Goal: Navigation & Orientation: Find specific page/section

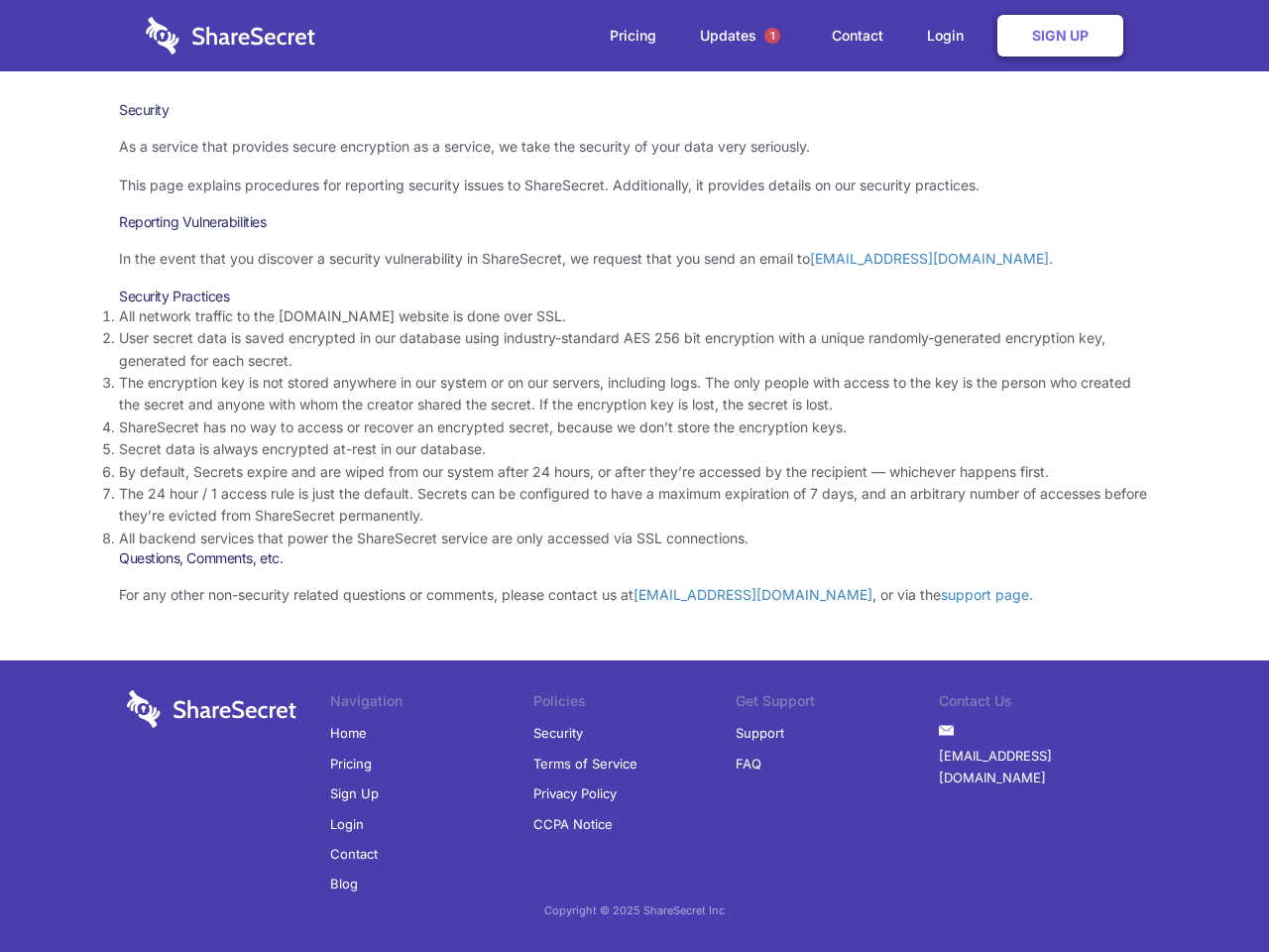
click at [634, 476] on li "By default, Secrets expire and are wiped from our system after 24 hours, or aft…" at bounding box center [634, 472] width 1031 height 22
click at [773, 36] on span "1" at bounding box center [773, 36] width 16 height 16
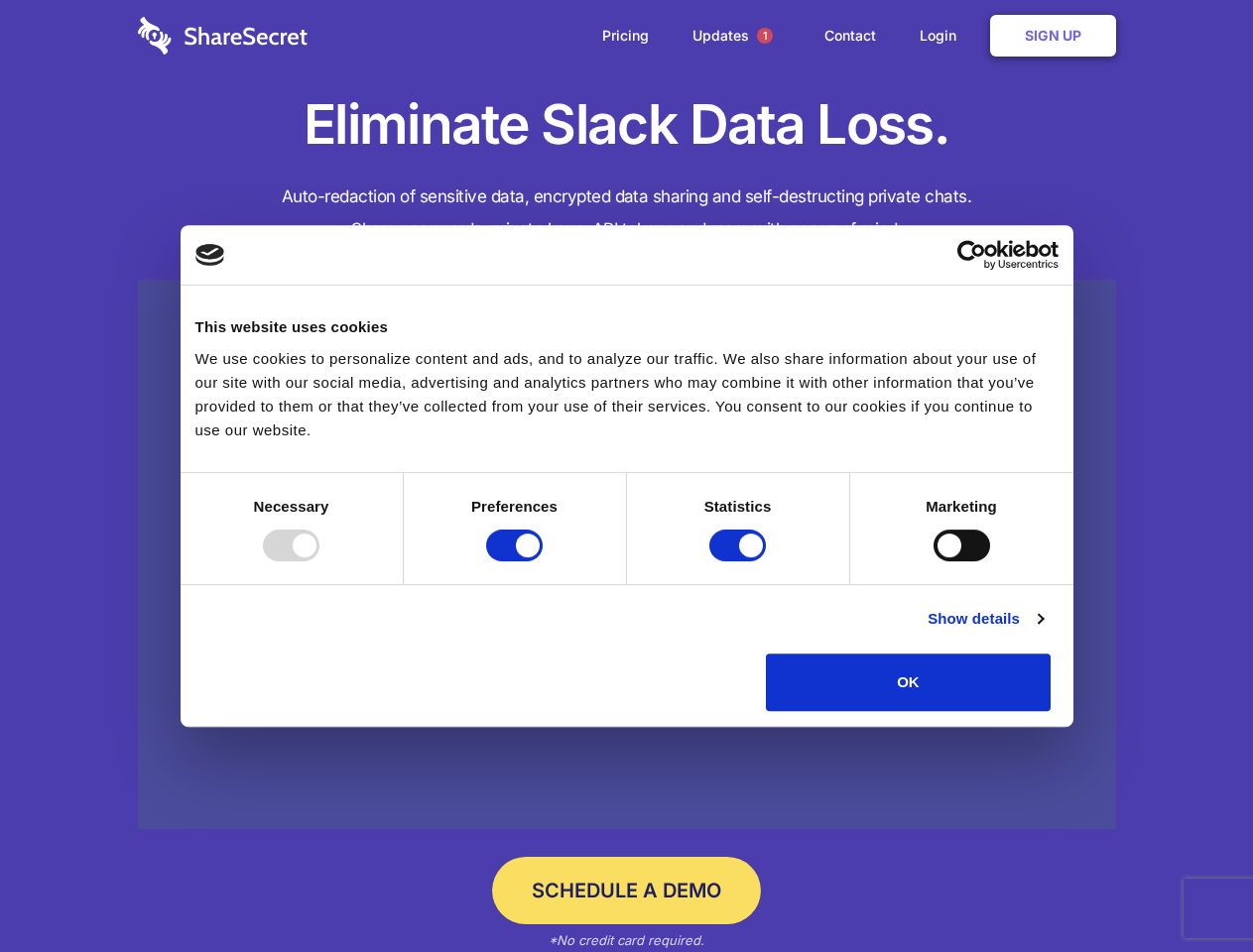
click at [320, 562] on div at bounding box center [291, 546] width 57 height 32
click at [543, 562] on input "Preferences" at bounding box center [514, 546] width 57 height 32
checkbox input "false"
click at [740, 562] on input "Statistics" at bounding box center [737, 546] width 57 height 32
checkbox input "false"
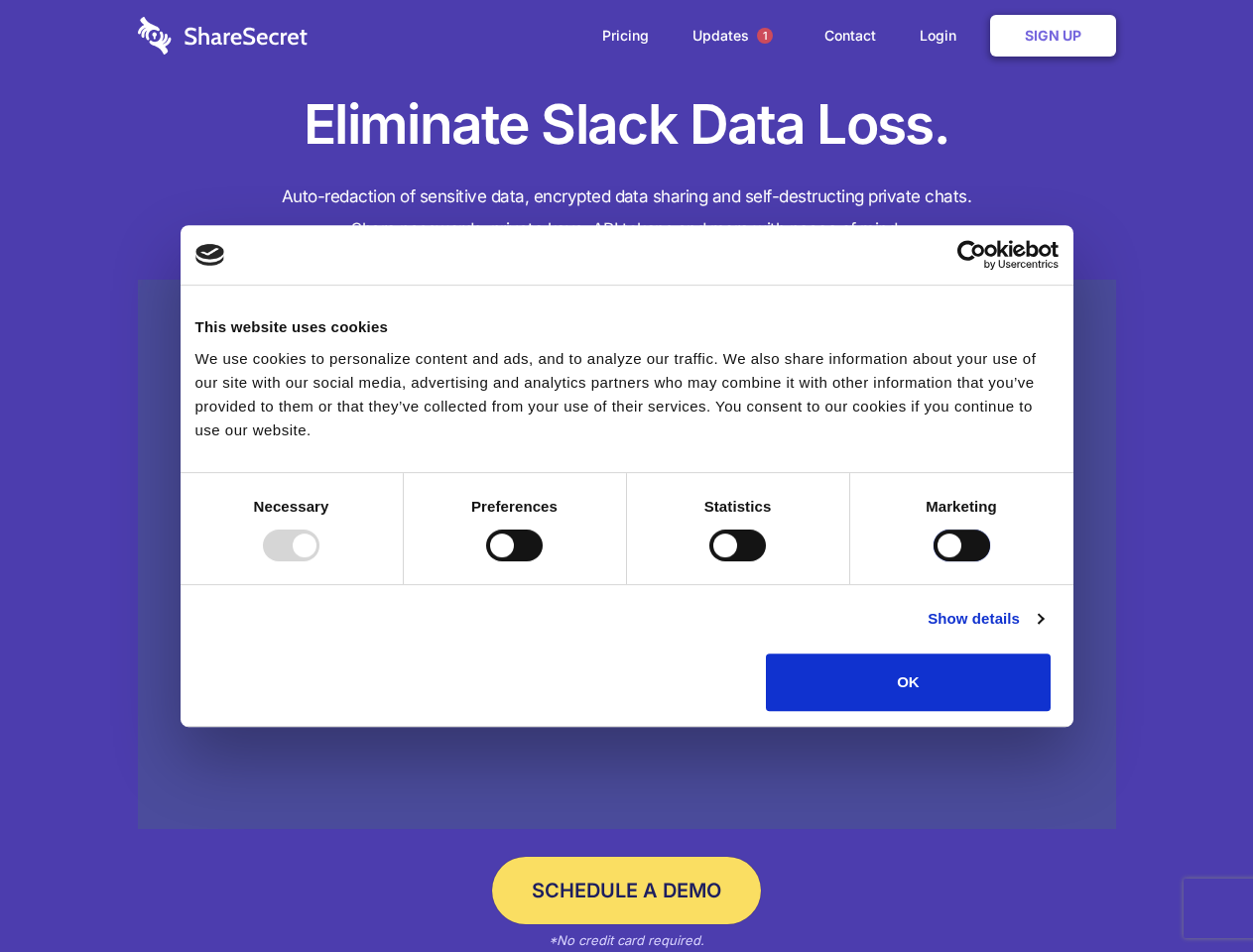
click at [933, 562] on input "Marketing" at bounding box center [961, 546] width 57 height 32
checkbox input "true"
click at [1042, 630] on link "Show details" at bounding box center [984, 618] width 115 height 24
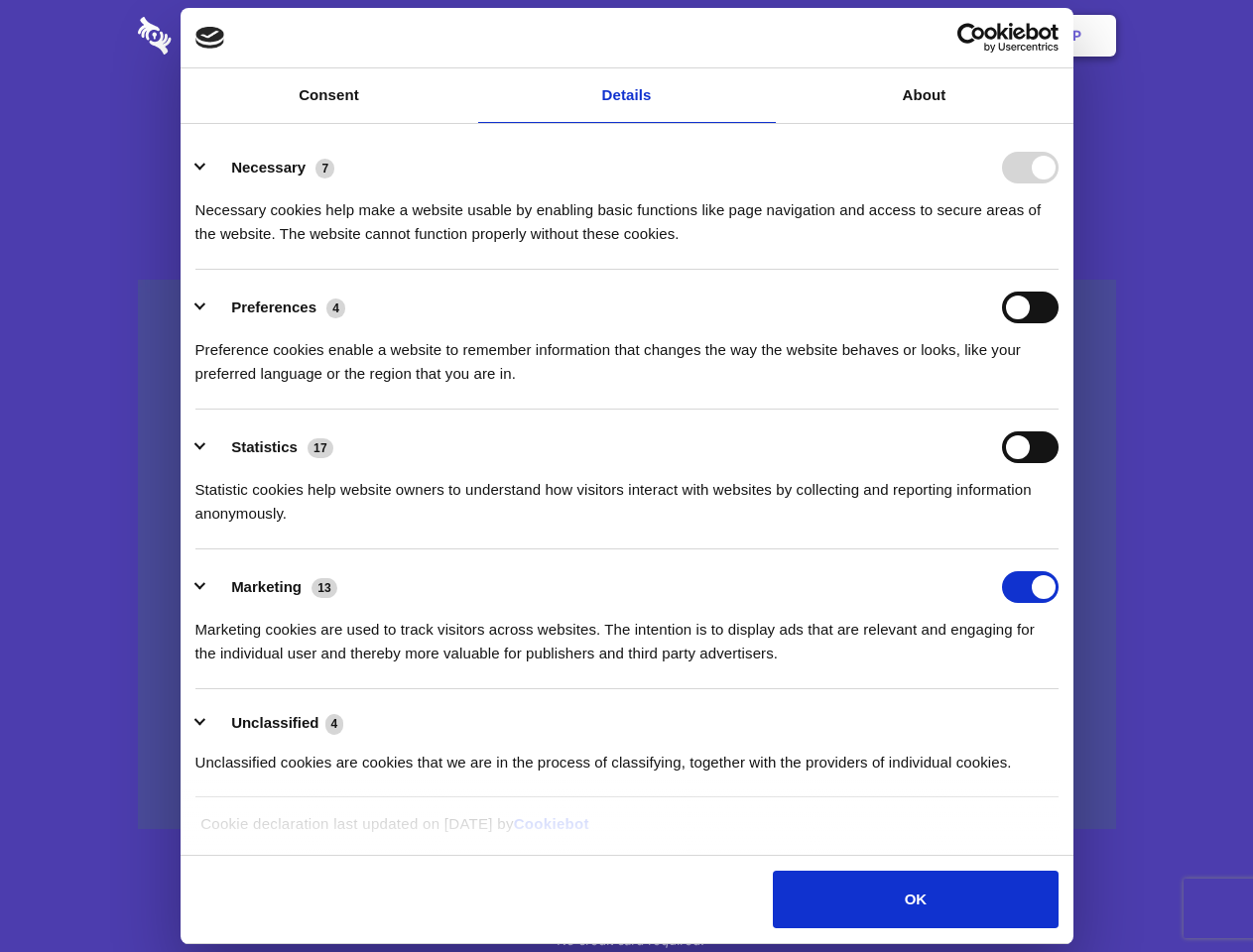
click at [1058, 550] on li "Statistics 17 Statistic cookies help website owners to understand how visitors …" at bounding box center [626, 479] width 863 height 139
click at [764, 36] on span "1" at bounding box center [765, 36] width 16 height 16
